Goal: Information Seeking & Learning: Understand process/instructions

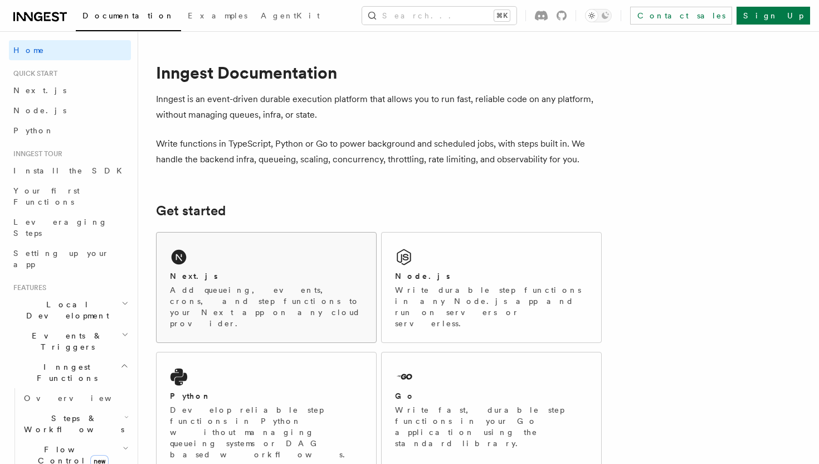
click at [243, 265] on div "Next.js Add queueing, events, crons, and step functions to your Next app on any…" at bounding box center [267, 287] width 220 height 110
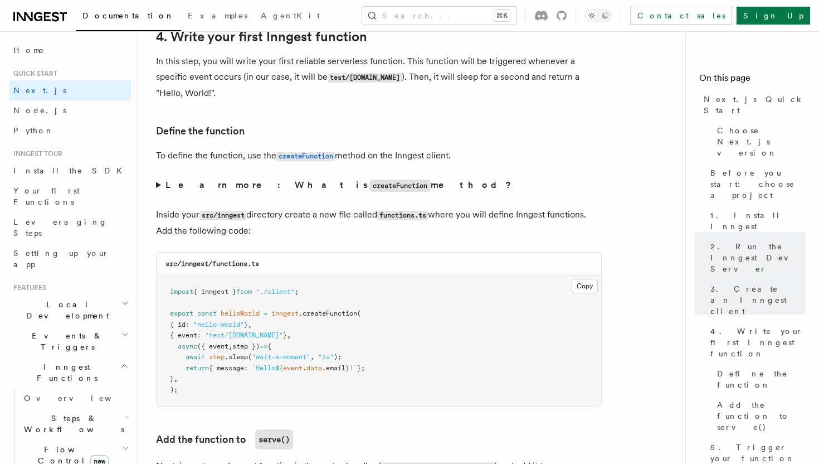
scroll to position [1822, 0]
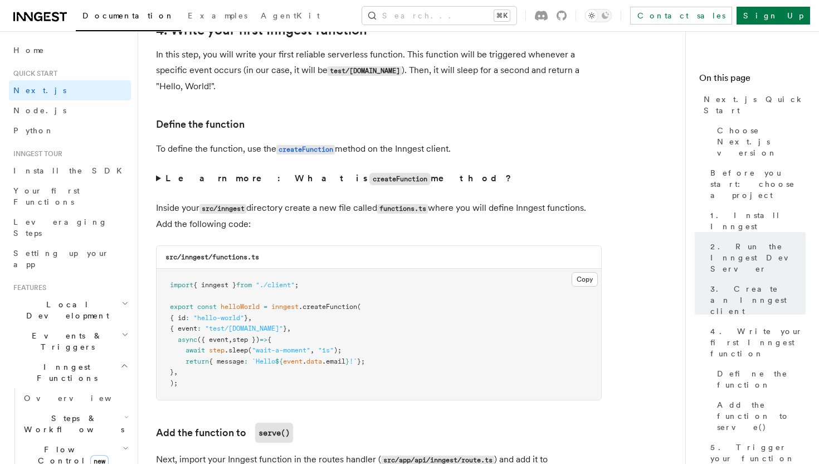
click at [223, 186] on summary "Learn more: What is createFunction method?" at bounding box center [379, 179] width 446 height 16
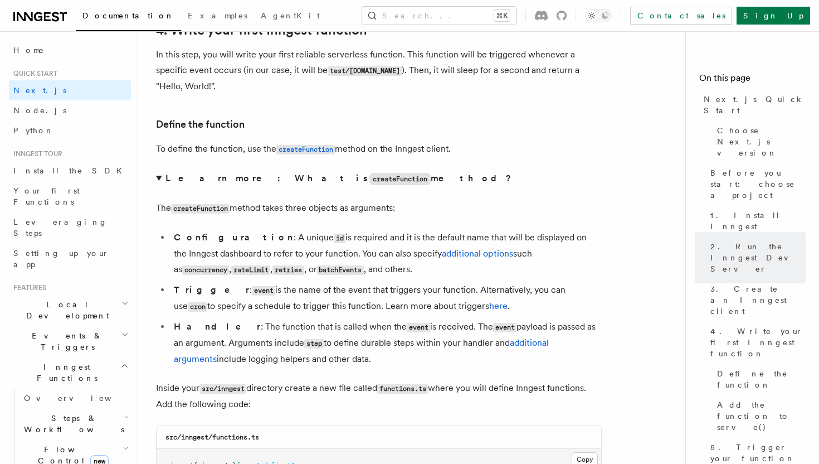
click at [222, 182] on strong "Learn more: What is createFunction method?" at bounding box center [340, 178] width 348 height 11
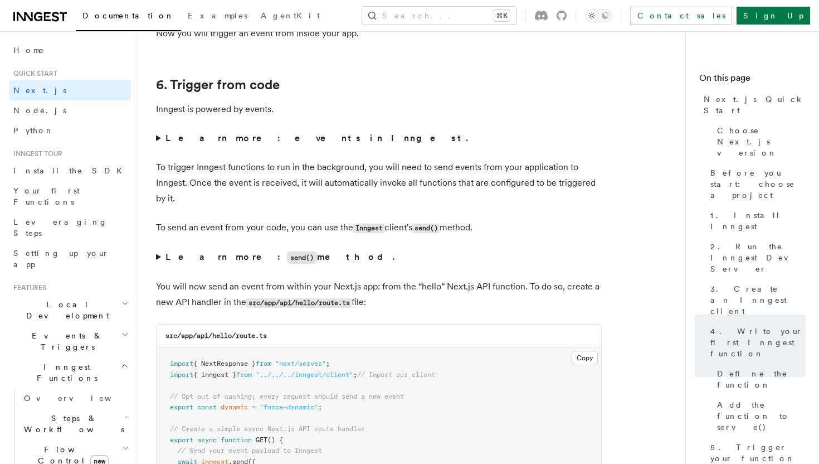
scroll to position [5609, 0]
click at [258, 142] on strong "Learn more: events in Inngest." at bounding box center [318, 137] width 305 height 11
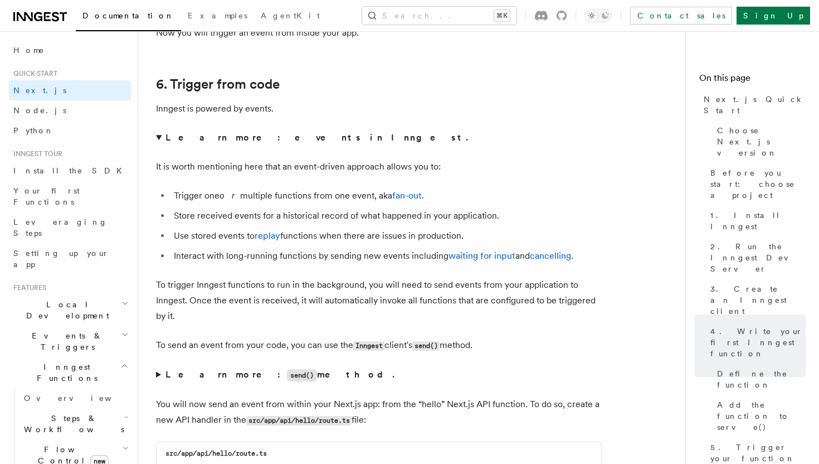
click at [258, 142] on strong "Learn more: events in Inngest." at bounding box center [318, 137] width 305 height 11
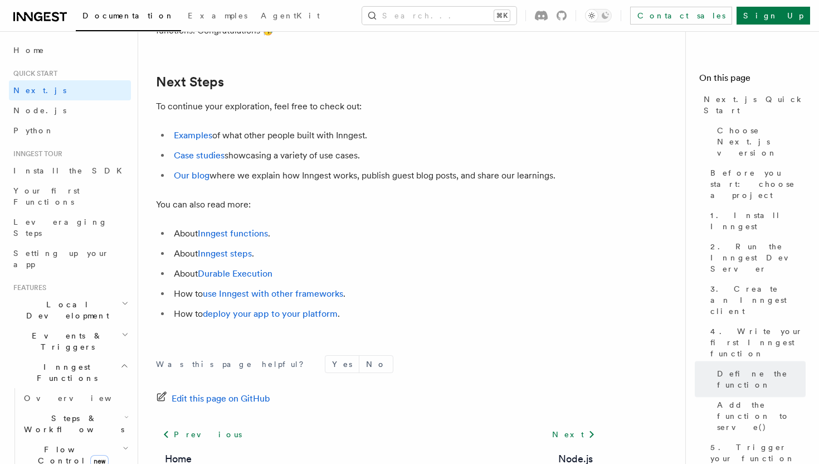
scroll to position [7049, 0]
